Goal: Entertainment & Leisure: Consume media (video, audio)

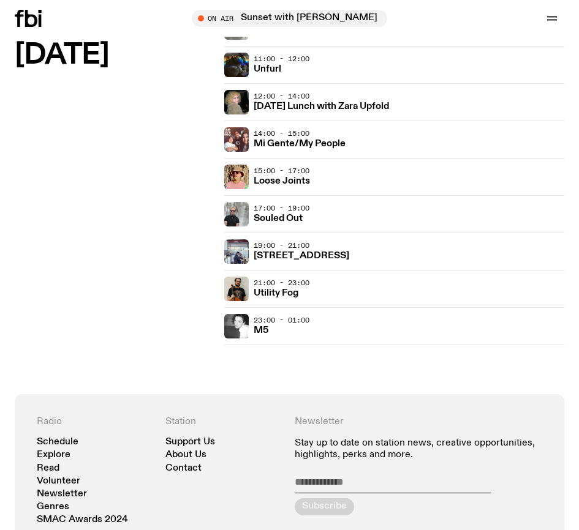
scroll to position [2695, 0]
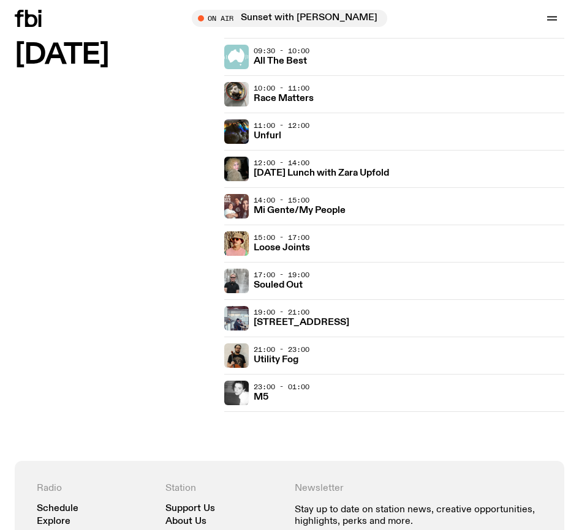
click at [286, 277] on span "17:00 - 19:00" at bounding box center [282, 275] width 56 height 10
click at [259, 281] on h3 "Souled Out" at bounding box center [278, 285] width 49 height 9
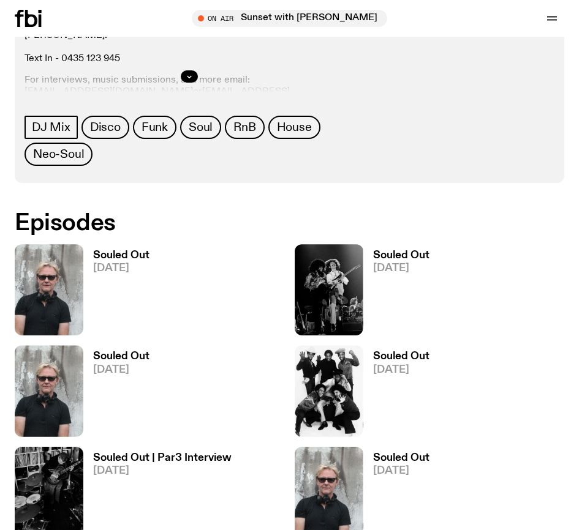
scroll to position [674, 0]
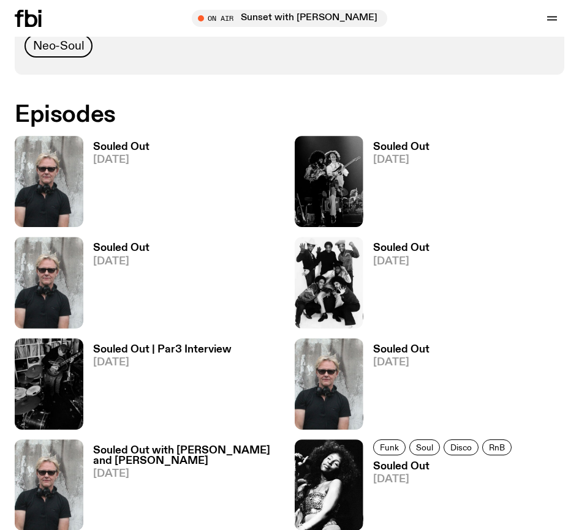
click at [111, 156] on span "[DATE]" at bounding box center [121, 160] width 56 height 10
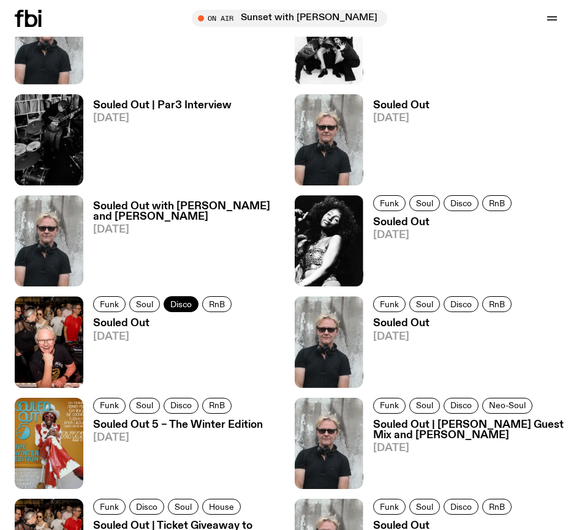
scroll to position [1041, 0]
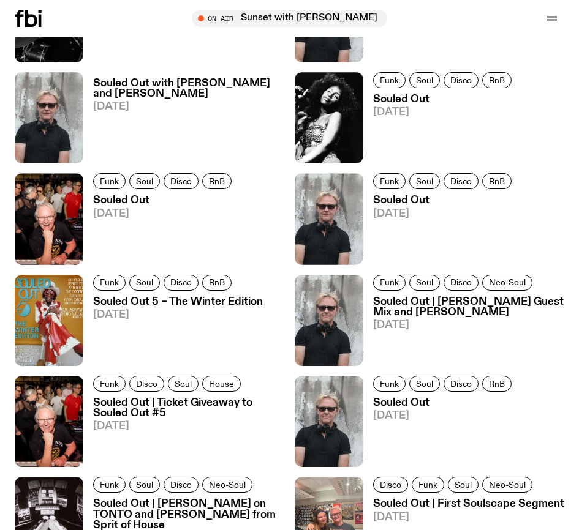
click at [391, 100] on h3 "Souled Out" at bounding box center [444, 99] width 142 height 10
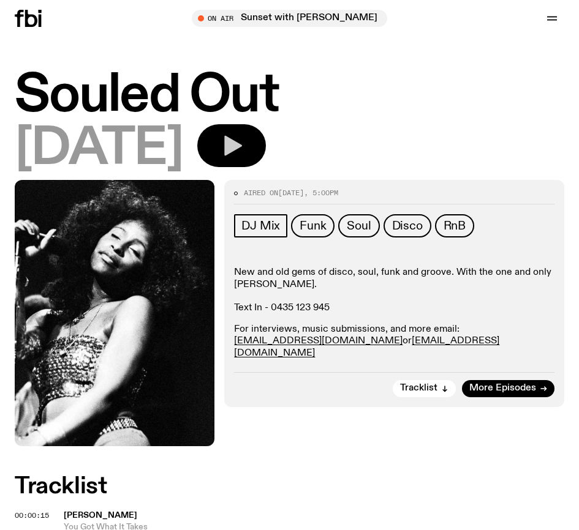
click at [242, 143] on icon "button" at bounding box center [233, 146] width 18 height 20
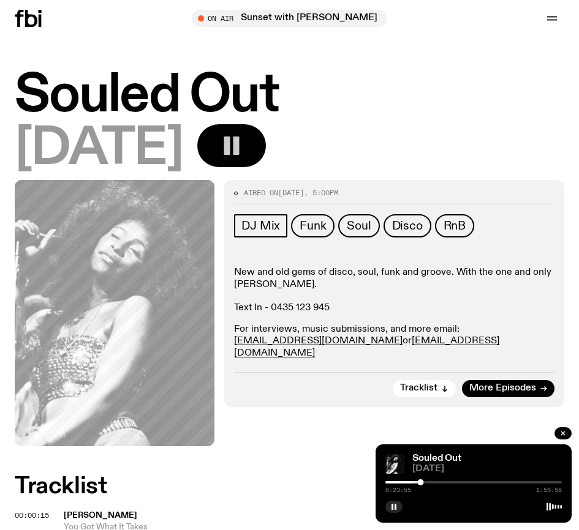
drag, startPoint x: 354, startPoint y: 386, endPoint x: 379, endPoint y: 326, distance: 64.8
click at [357, 375] on div "Aired on [DATE] 5:00pm DJ Mix Funk Soul Disco RnB New and old gems of disco, so…" at bounding box center [394, 293] width 340 height 227
drag, startPoint x: 325, startPoint y: 372, endPoint x: 329, endPoint y: 361, distance: 11.3
click at [325, 372] on div "Tracklist More Episodes" at bounding box center [394, 384] width 320 height 25
click at [230, 139] on rect "button" at bounding box center [227, 146] width 6 height 18
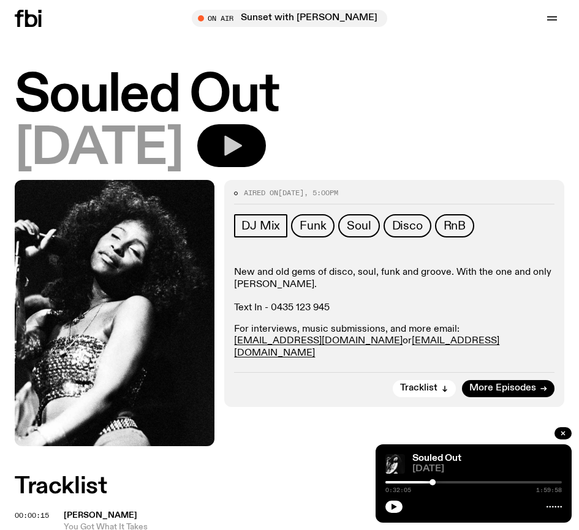
click at [476, 102] on h1 "Souled Out" at bounding box center [289, 96] width 549 height 50
click at [242, 141] on icon "button" at bounding box center [233, 146] width 18 height 20
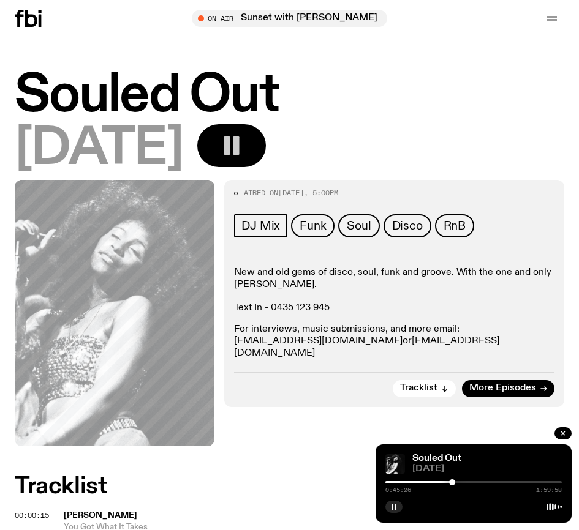
drag, startPoint x: 262, startPoint y: 137, endPoint x: 268, endPoint y: 129, distance: 9.2
click at [244, 135] on icon "button" at bounding box center [231, 146] width 24 height 24
